Goal: Information Seeking & Learning: Find specific fact

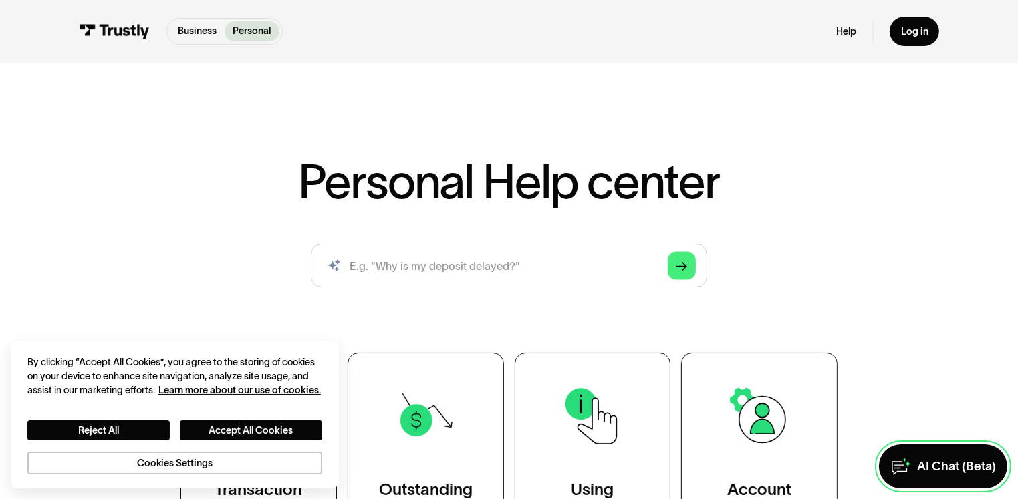
click at [941, 462] on div "AI Chat (Beta)" at bounding box center [956, 467] width 79 height 16
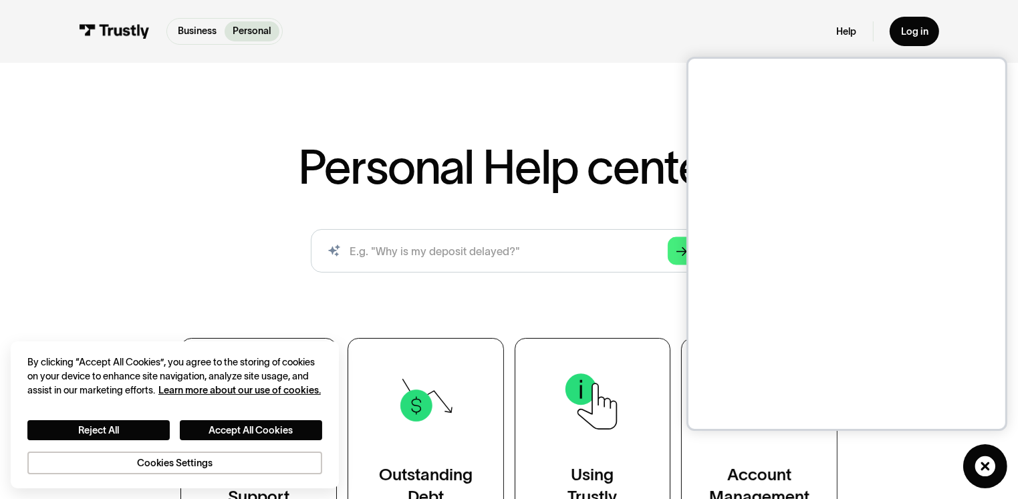
scroll to position [36, 0]
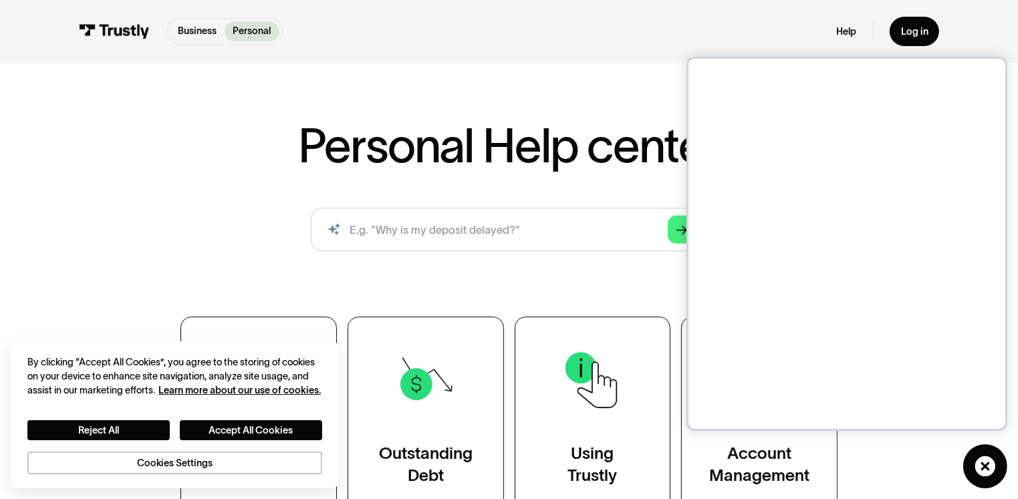
click at [638, 165] on h1 "Personal Help center" at bounding box center [508, 146] width 421 height 48
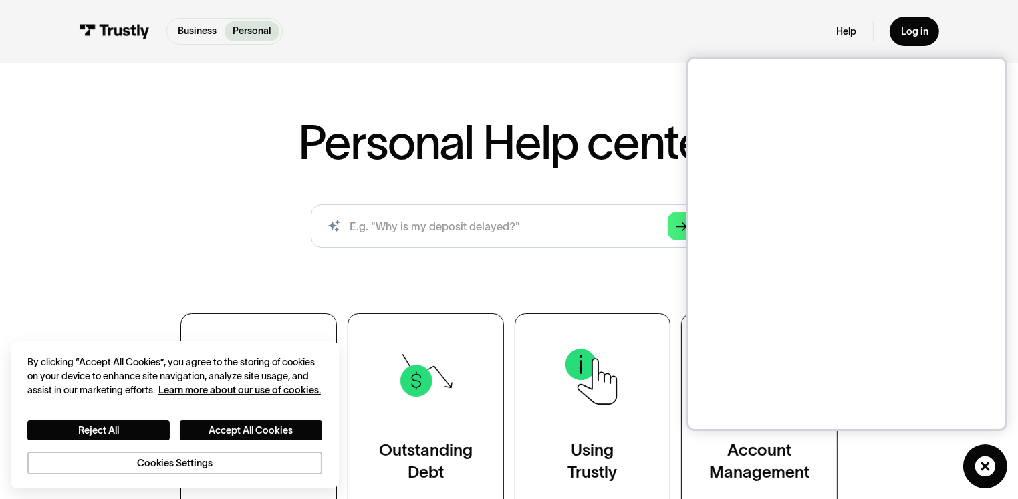
scroll to position [27, 0]
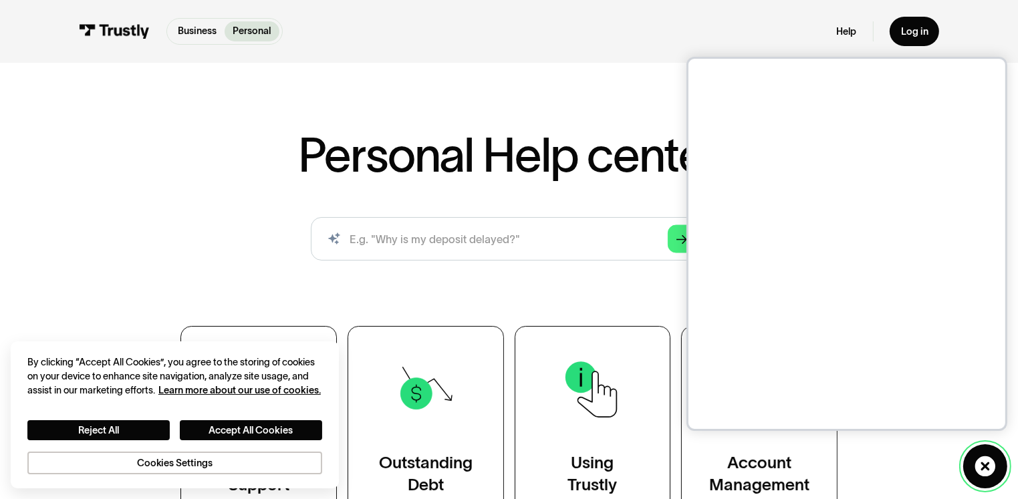
click at [992, 456] on icon at bounding box center [986, 467] width 22 height 22
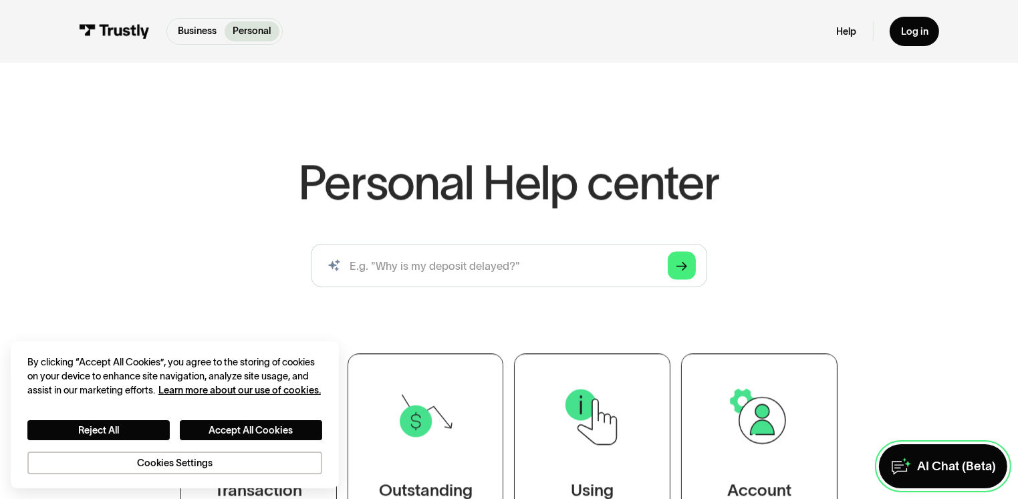
click at [951, 463] on div "AI Chat (Beta)" at bounding box center [956, 467] width 79 height 16
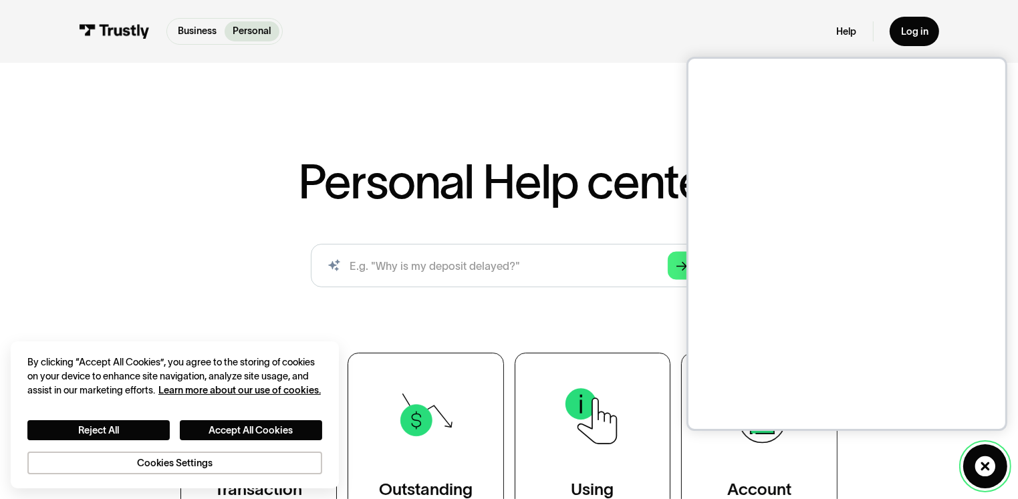
click at [978, 456] on icon at bounding box center [985, 466] width 21 height 21
click at [0, 0] on div "AI Chat (Beta)" at bounding box center [0, 0] width 0 height 0
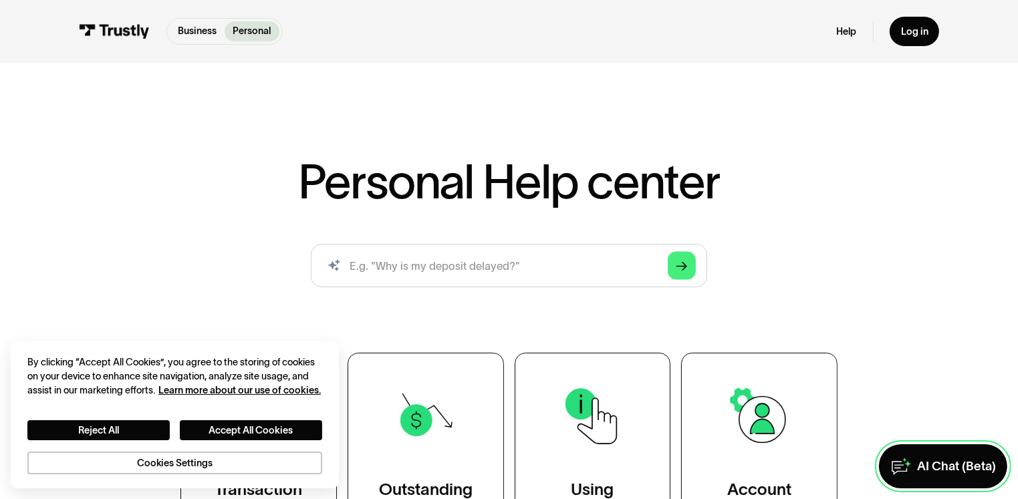
click at [943, 445] on link "AI Chat (Beta)" at bounding box center [943, 466] width 128 height 43
click at [917, 461] on div "AI Chat (Beta)" at bounding box center [956, 467] width 79 height 16
click at [917, 448] on link "AI Chat (Beta)" at bounding box center [943, 466] width 128 height 43
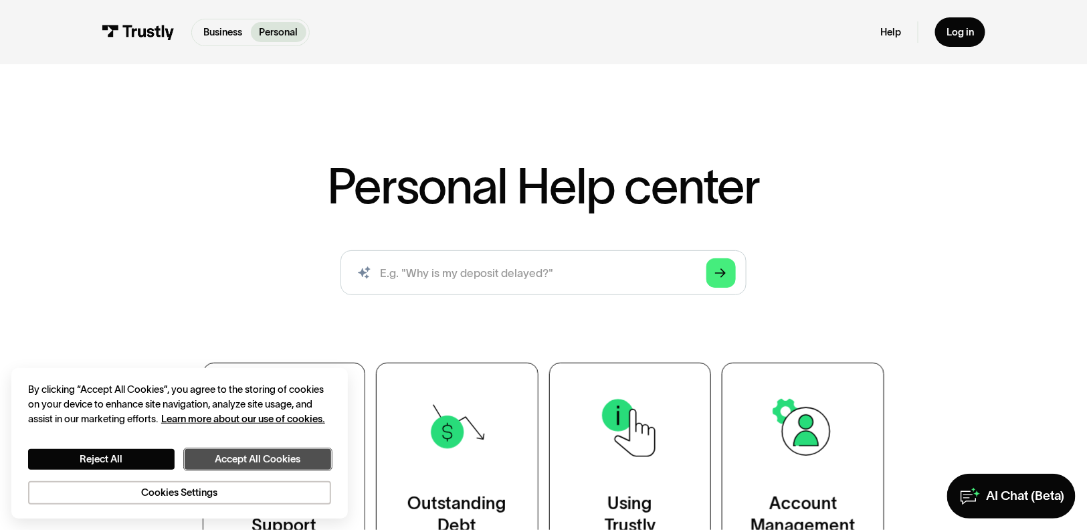
drag, startPoint x: 339, startPoint y: 447, endPoint x: 9, endPoint y: 490, distance: 333.2
click at [331, 449] on button "Accept All Cookies" at bounding box center [258, 459] width 146 height 21
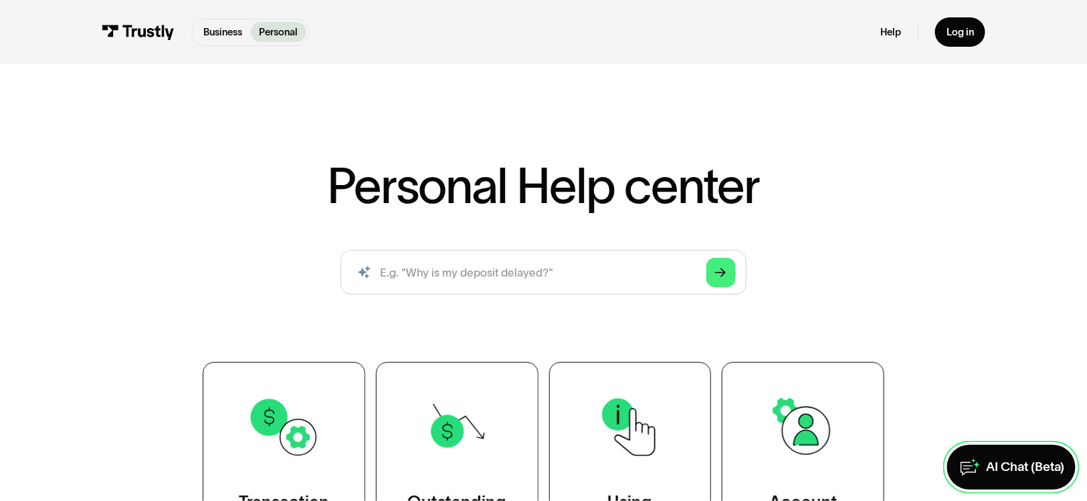
click at [1012, 469] on div "AI Chat (Beta)" at bounding box center [1025, 467] width 78 height 17
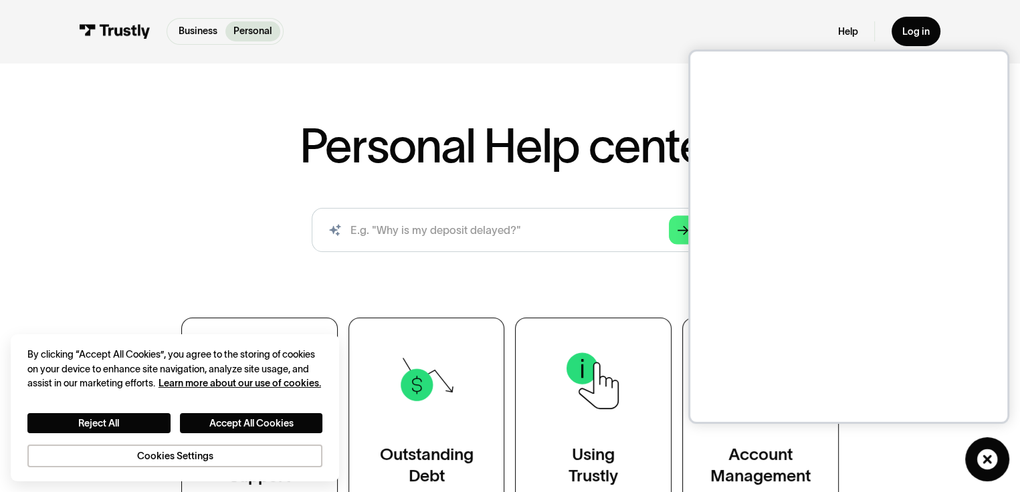
scroll to position [35, 0]
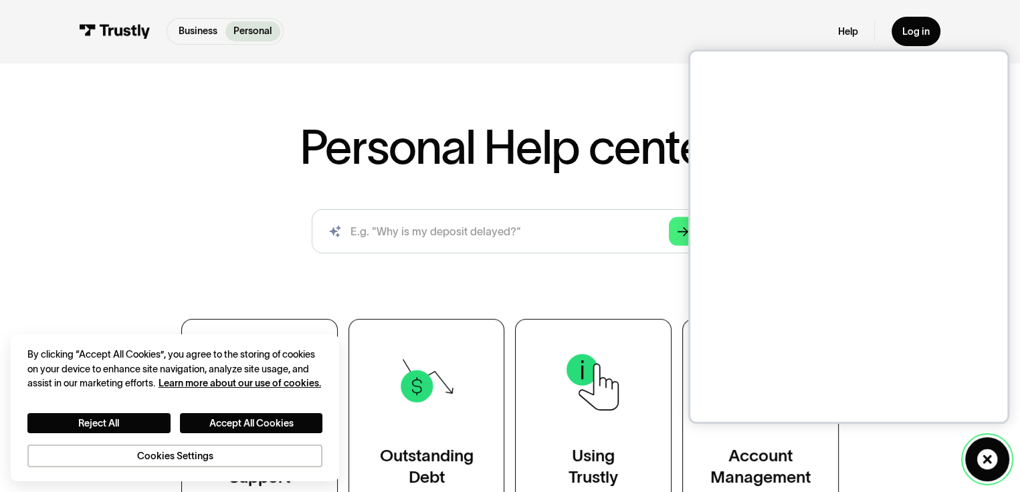
click at [992, 461] on icon at bounding box center [987, 460] width 22 height 22
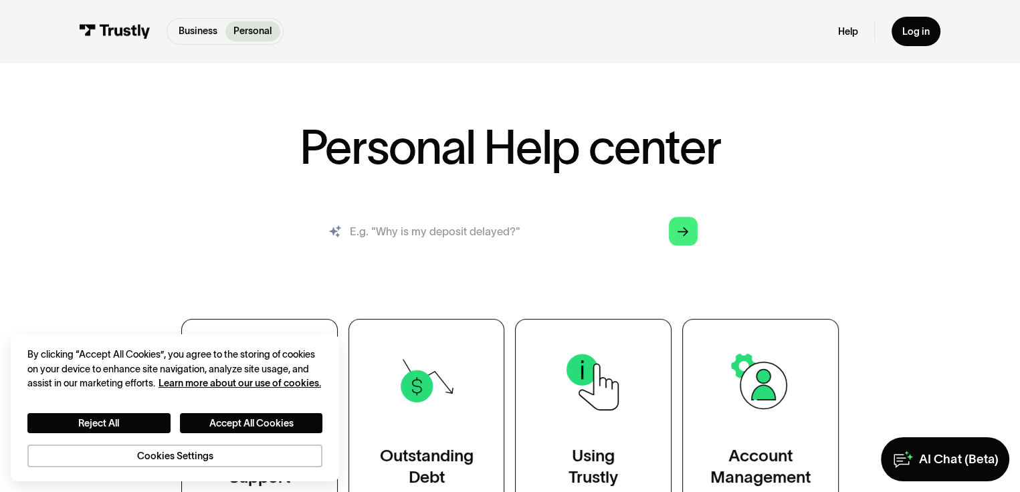
click at [524, 253] on input "search" at bounding box center [510, 230] width 397 height 43
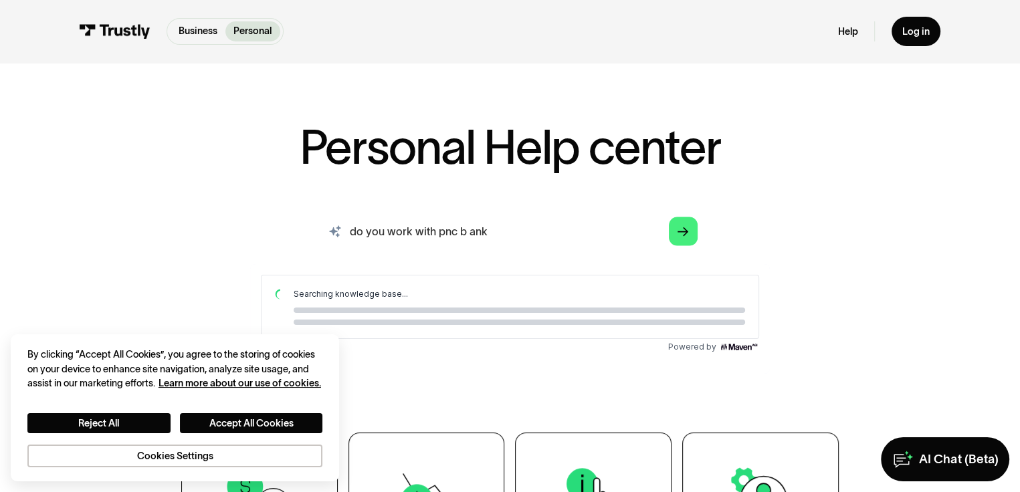
scroll to position [0, 0]
click at [457, 253] on input "do you work with pnc b ank" at bounding box center [510, 230] width 397 height 43
click at [151, 418] on button "Reject All" at bounding box center [98, 423] width 143 height 21
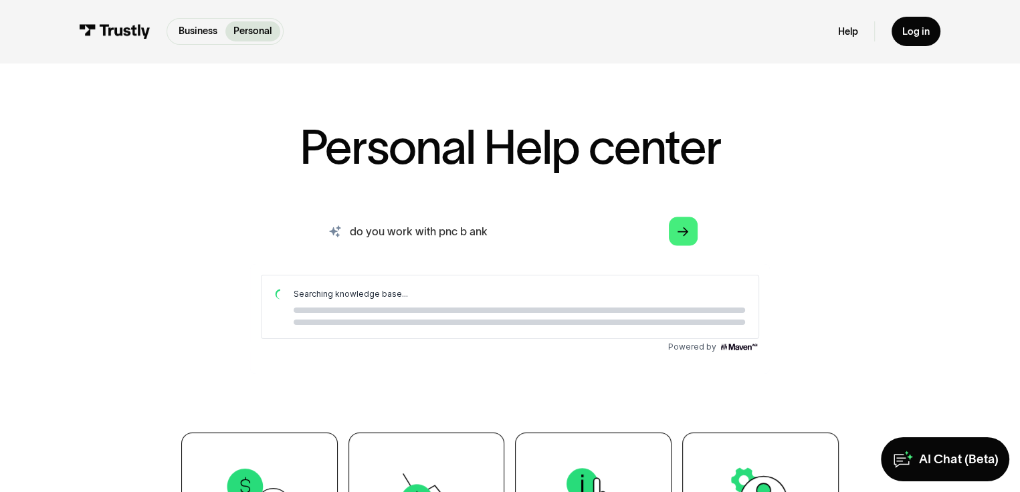
click at [459, 253] on input "do you work with pnc b ank" at bounding box center [510, 230] width 397 height 43
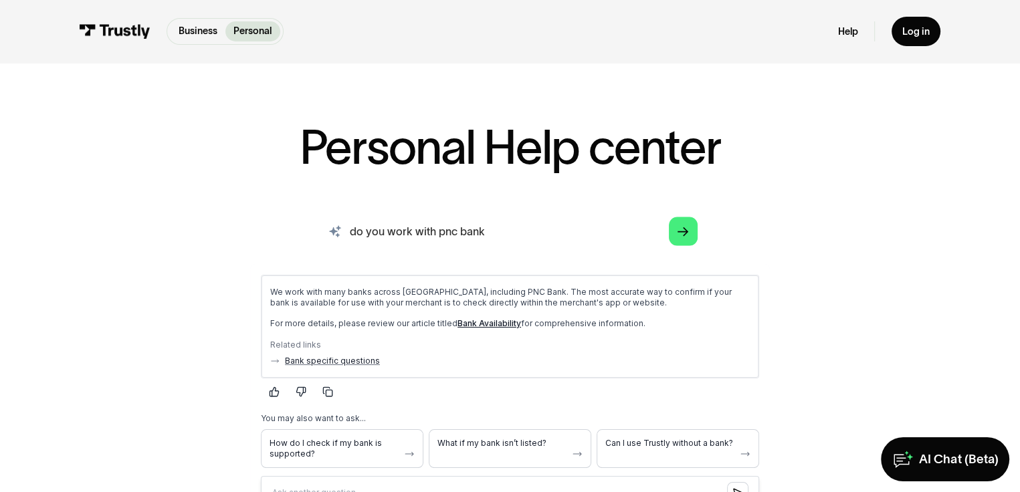
click at [548, 253] on input "do you work with pnc bank" at bounding box center [510, 230] width 397 height 43
type input "do you work with pnc bank"
click at [688, 237] on div "Arrow Right" at bounding box center [682, 231] width 11 height 11
click at [521, 328] on link "Bank Availability" at bounding box center [489, 323] width 64 height 10
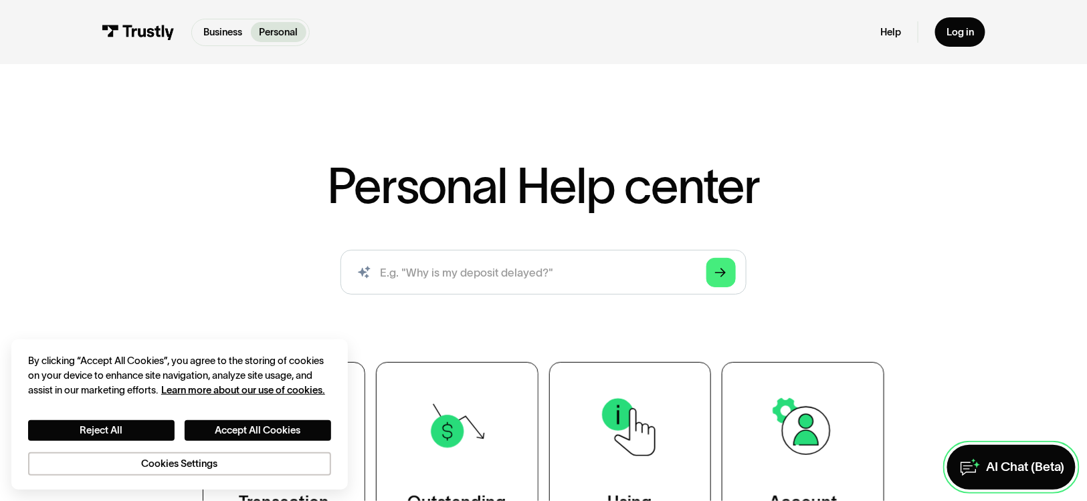
click at [1000, 466] on div "AI Chat (Beta)" at bounding box center [1025, 467] width 78 height 17
click at [1015, 462] on div "AI Chat (Beta)" at bounding box center [1025, 467] width 78 height 17
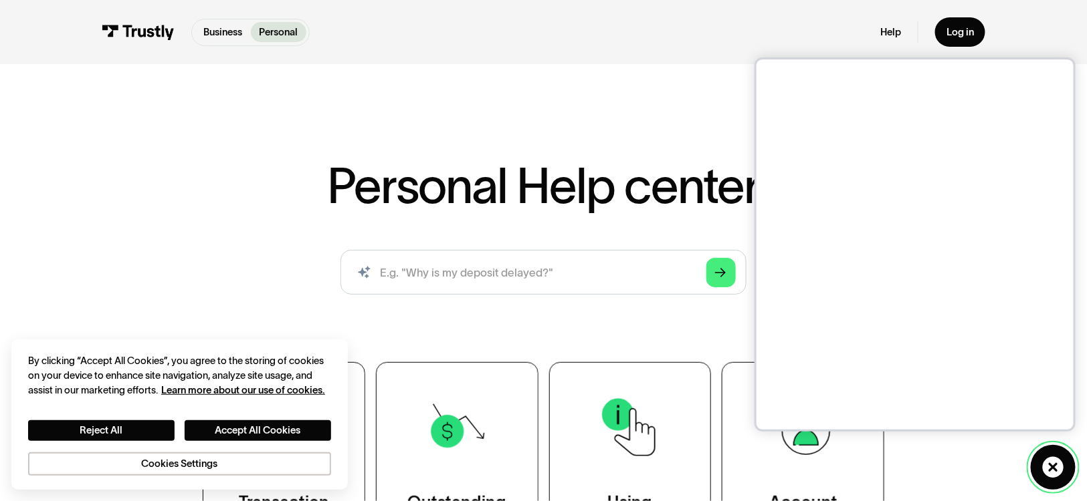
click at [1056, 463] on icon at bounding box center [1052, 467] width 21 height 21
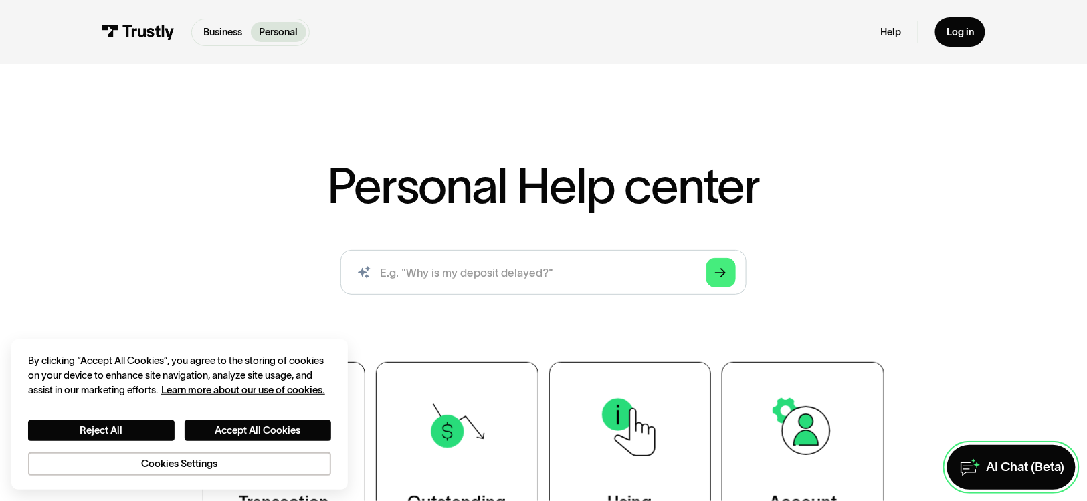
click at [1019, 449] on link "AI Chat (Beta)" at bounding box center [1011, 467] width 128 height 45
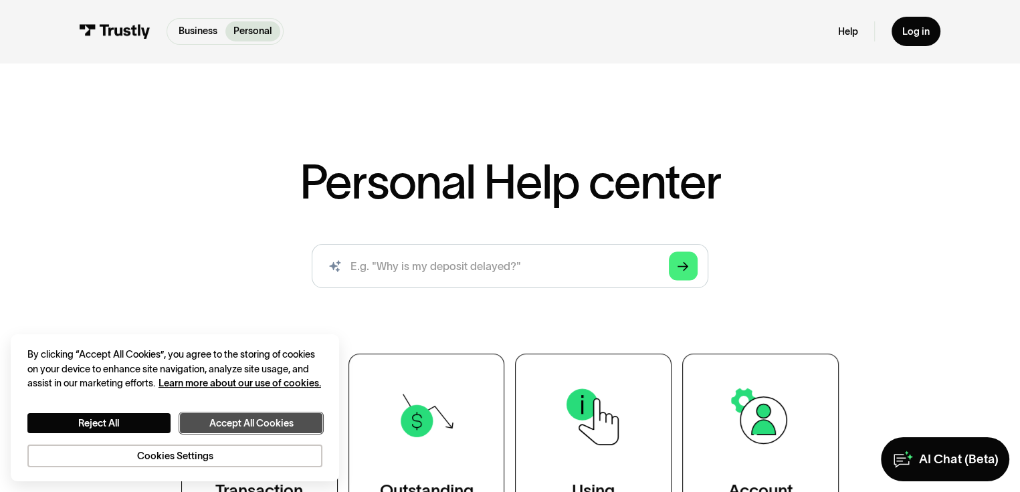
click at [277, 413] on button "Accept All Cookies" at bounding box center [251, 423] width 143 height 21
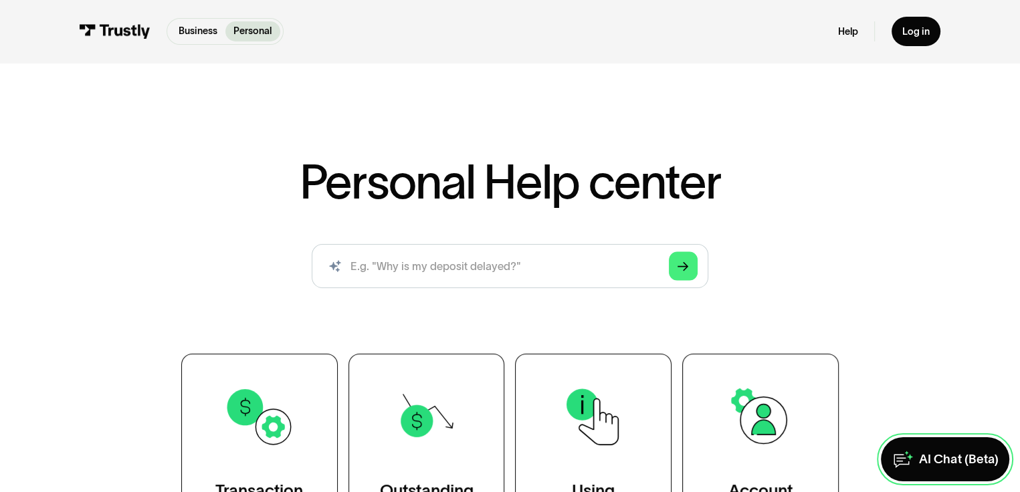
click at [922, 441] on link "AI Chat (Beta)" at bounding box center [945, 458] width 128 height 43
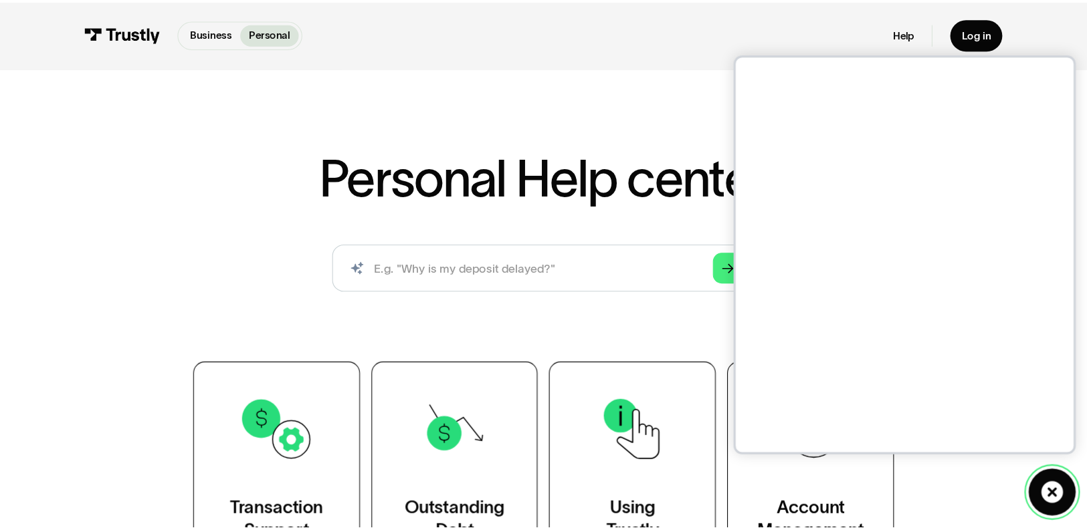
scroll to position [16, 0]
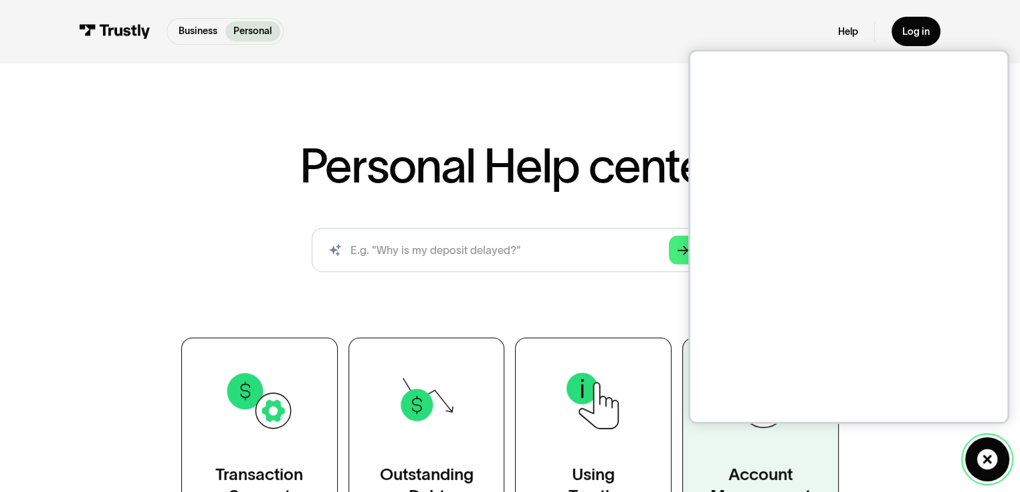
click at [977, 462] on icon at bounding box center [986, 459] width 21 height 21
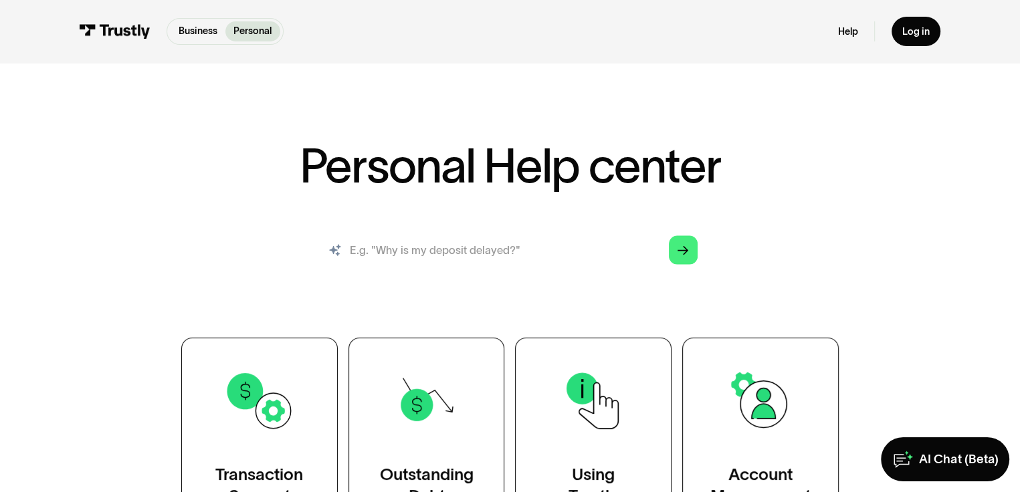
click at [537, 271] on input "search" at bounding box center [510, 249] width 397 height 43
click at [912, 443] on link "AI Chat (Beta)" at bounding box center [945, 458] width 128 height 43
